Goal: Ask a question: Seek information or help from site administrators or community

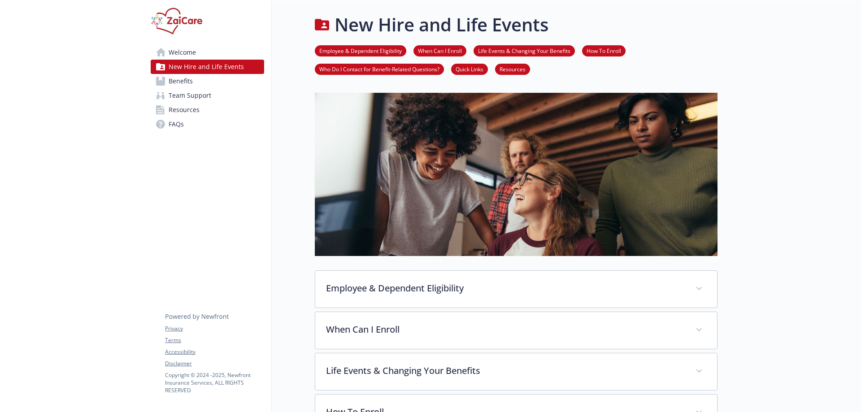
scroll to position [358, 0]
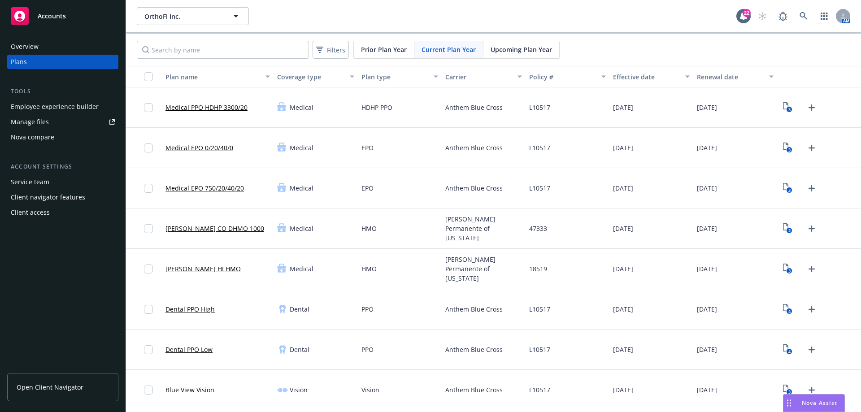
click at [824, 403] on span "Nova Assist" at bounding box center [819, 403] width 35 height 8
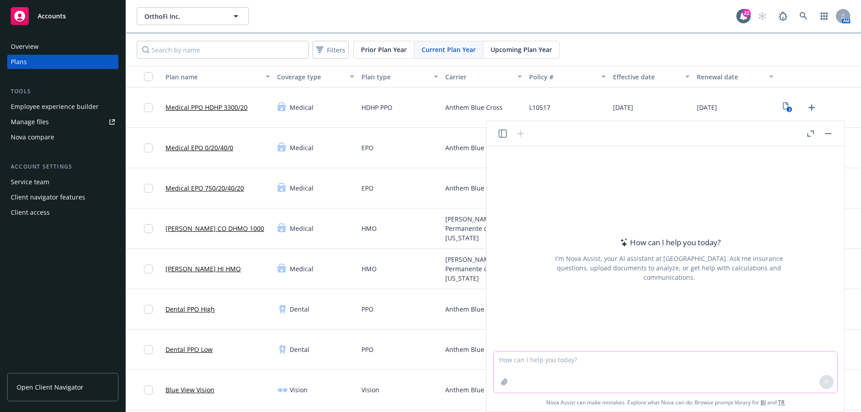
click at [554, 368] on textarea at bounding box center [665, 371] width 343 height 41
paste textarea "I have an employee whose beneficiary for life insurance is his wife, but his wi…"
type textarea "I have an employee whose beneficiary for life insurance is his wife, but his wi…"
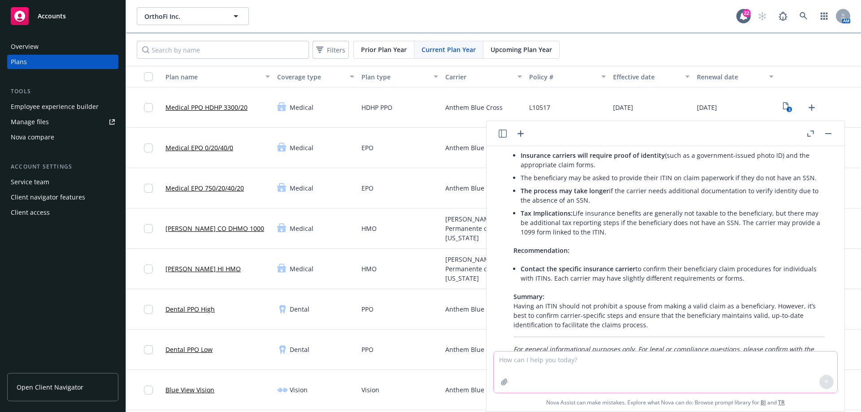
scroll to position [127, 0]
